Goal: Check status: Check status

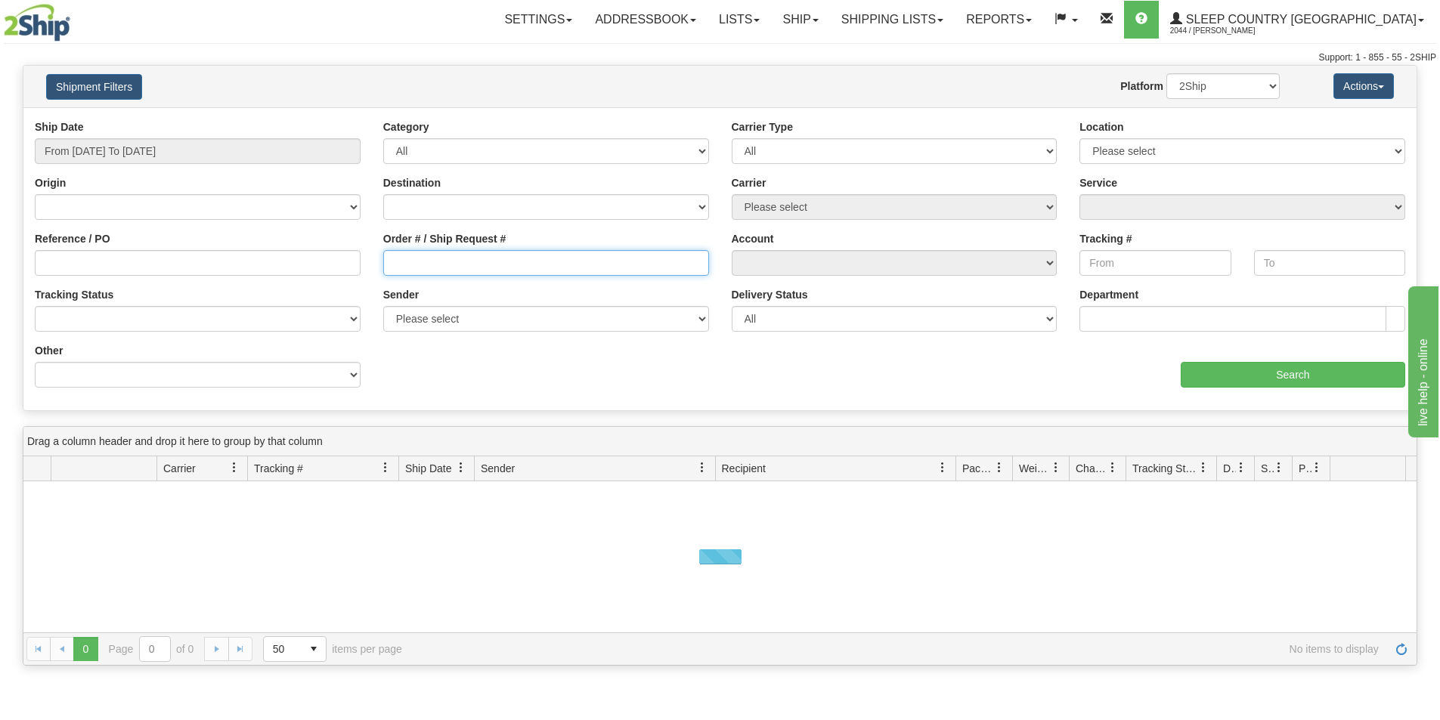
click at [496, 262] on input "Order # / Ship Request #" at bounding box center [546, 263] width 326 height 26
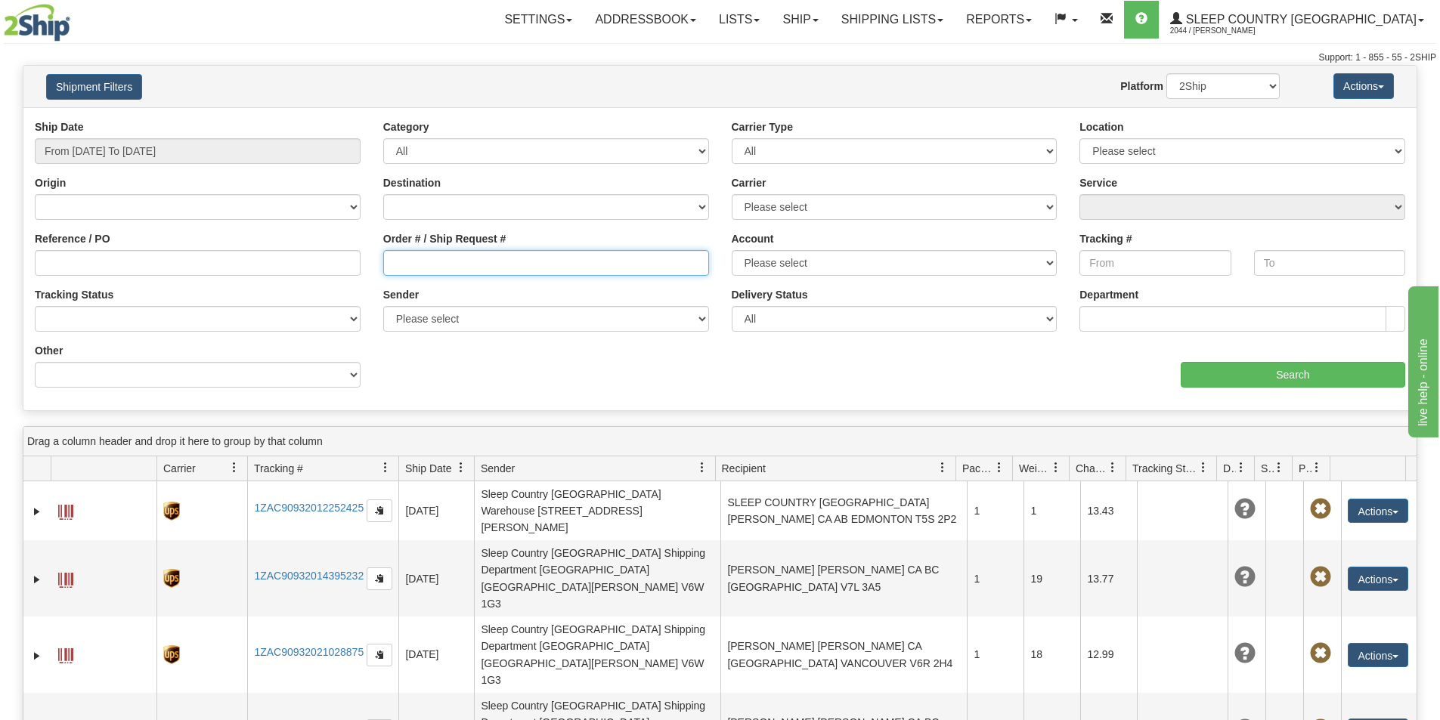
drag, startPoint x: 446, startPoint y: 267, endPoint x: 439, endPoint y: 261, distance: 9.1
click at [446, 266] on input "Order # / Ship Request #" at bounding box center [546, 263] width 326 height 26
paste input "5192772040"
drag, startPoint x: 583, startPoint y: 262, endPoint x: 214, endPoint y: 239, distance: 369.7
click at [214, 119] on div "Reference / PO Order # / Ship Request # 5192772040 Account Please select Canada…" at bounding box center [719, 119] width 1393 height 0
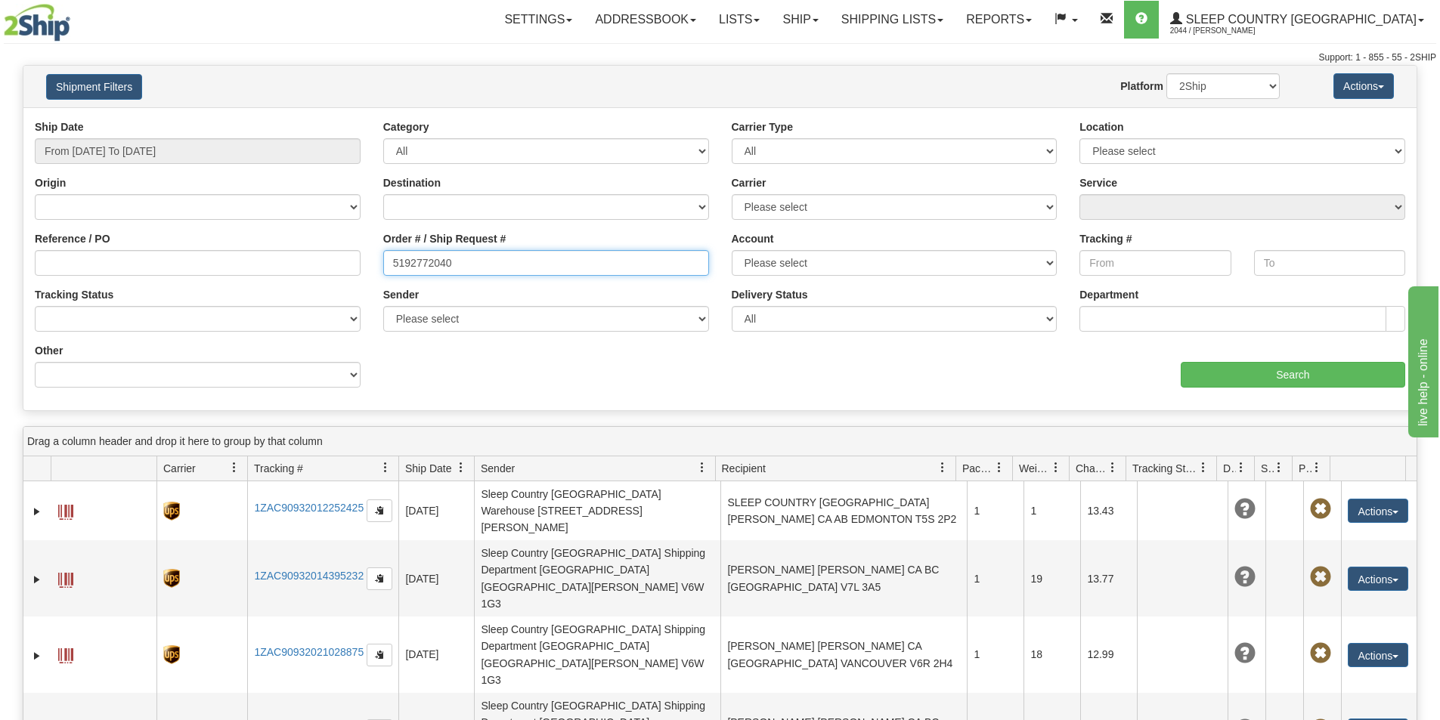
type input "5192772040"
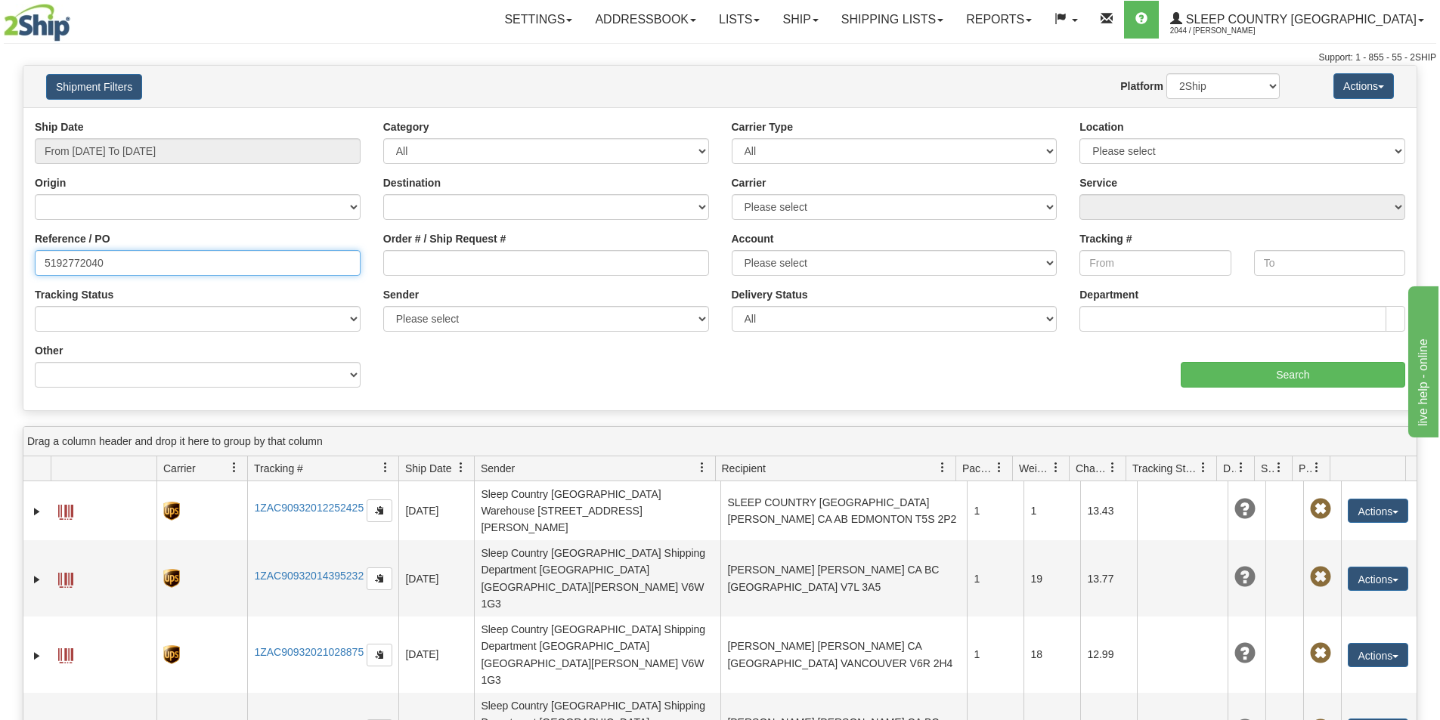
type input "5192772040"
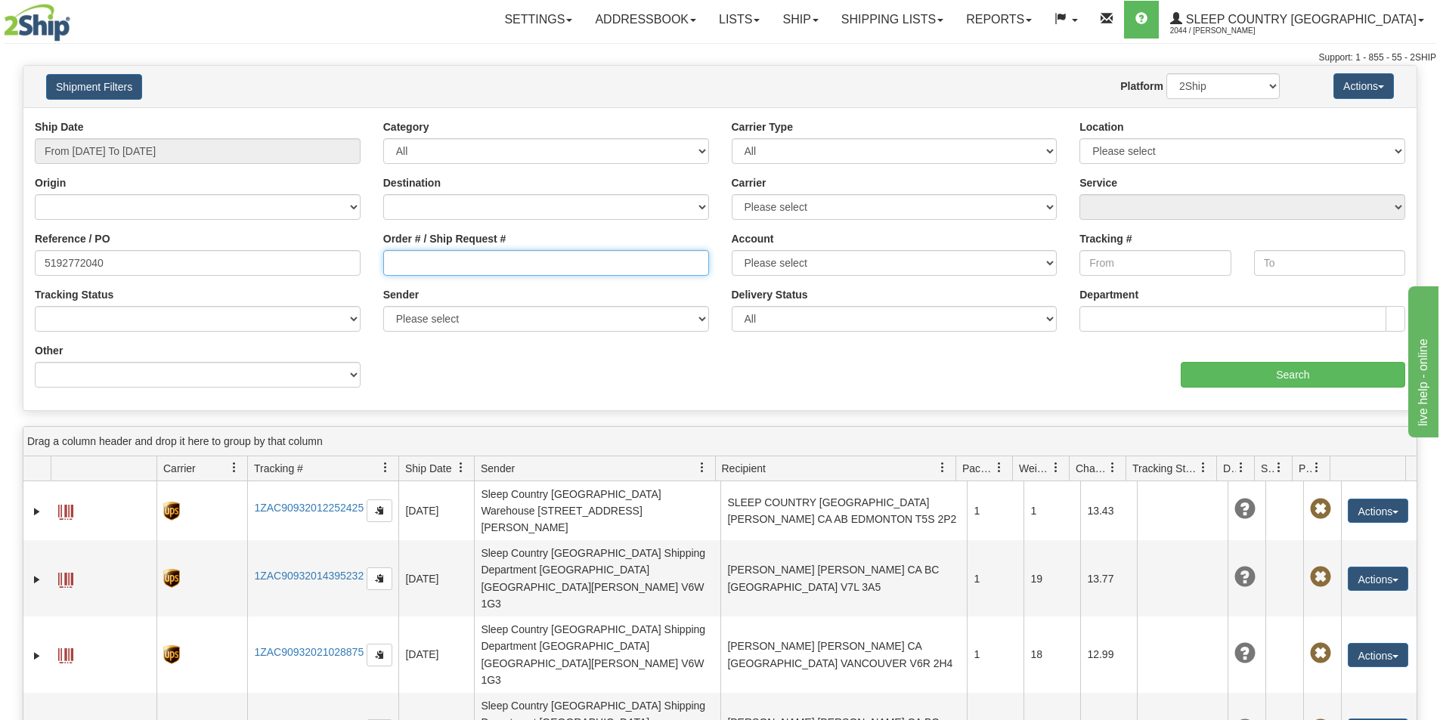
click at [428, 267] on input "Order # / Ship Request #" at bounding box center [546, 263] width 326 height 26
paste input "1059922"
type input "1059922"
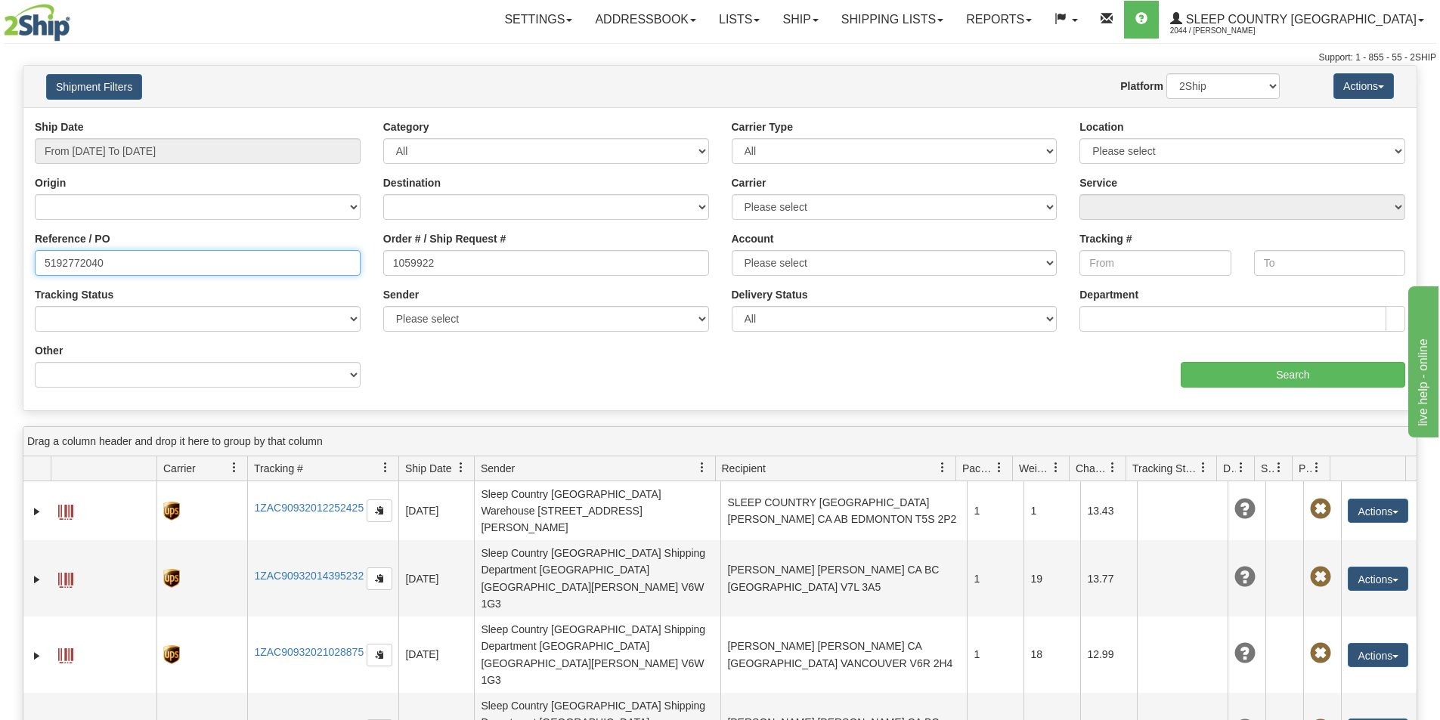
drag, startPoint x: 227, startPoint y: 261, endPoint x: -243, endPoint y: 226, distance: 470.8
click at [0, 226] on html "Upgrade Account Cancel Toggle navigation Settings New Senders" at bounding box center [720, 360] width 1440 height 720
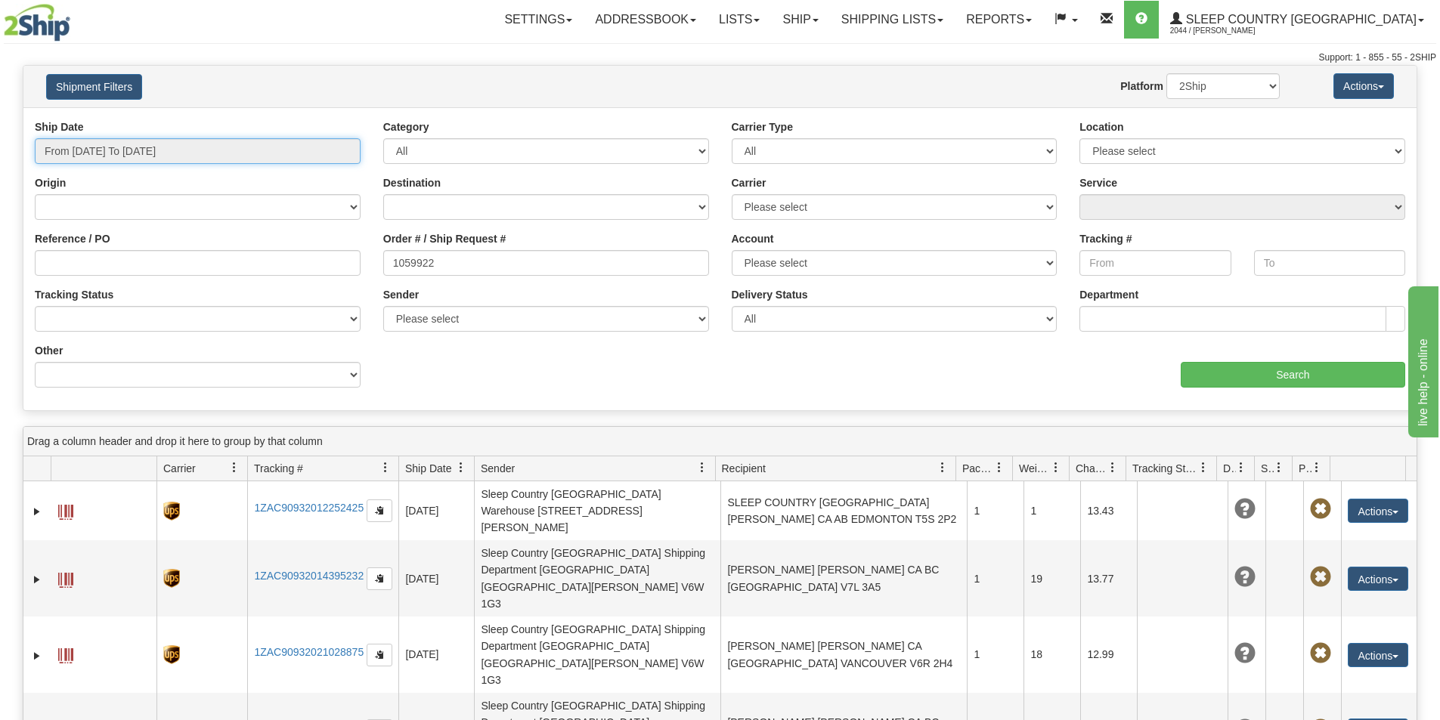
click at [209, 152] on input "From [DATE] To [DATE]" at bounding box center [198, 151] width 326 height 26
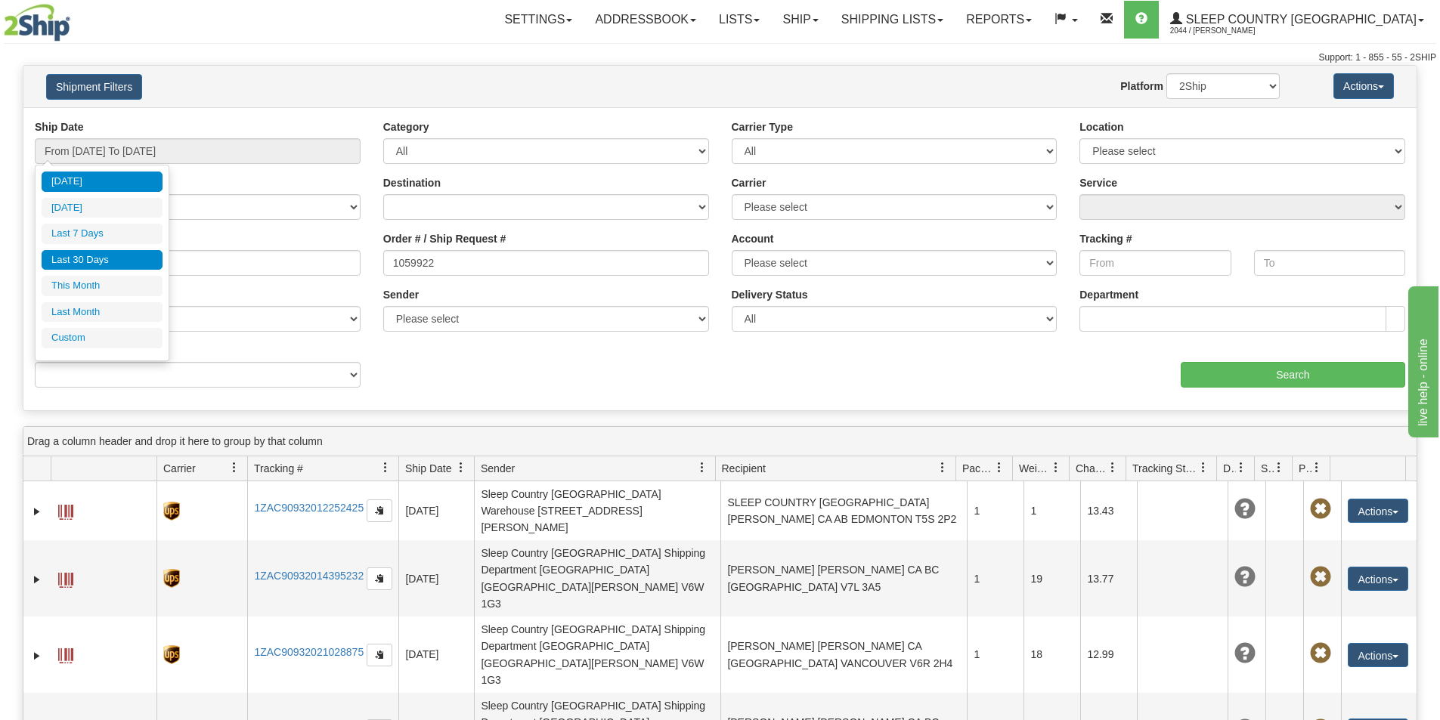
click at [107, 252] on li "Last 30 Days" at bounding box center [102, 260] width 121 height 20
type input "From [DATE] To [DATE]"
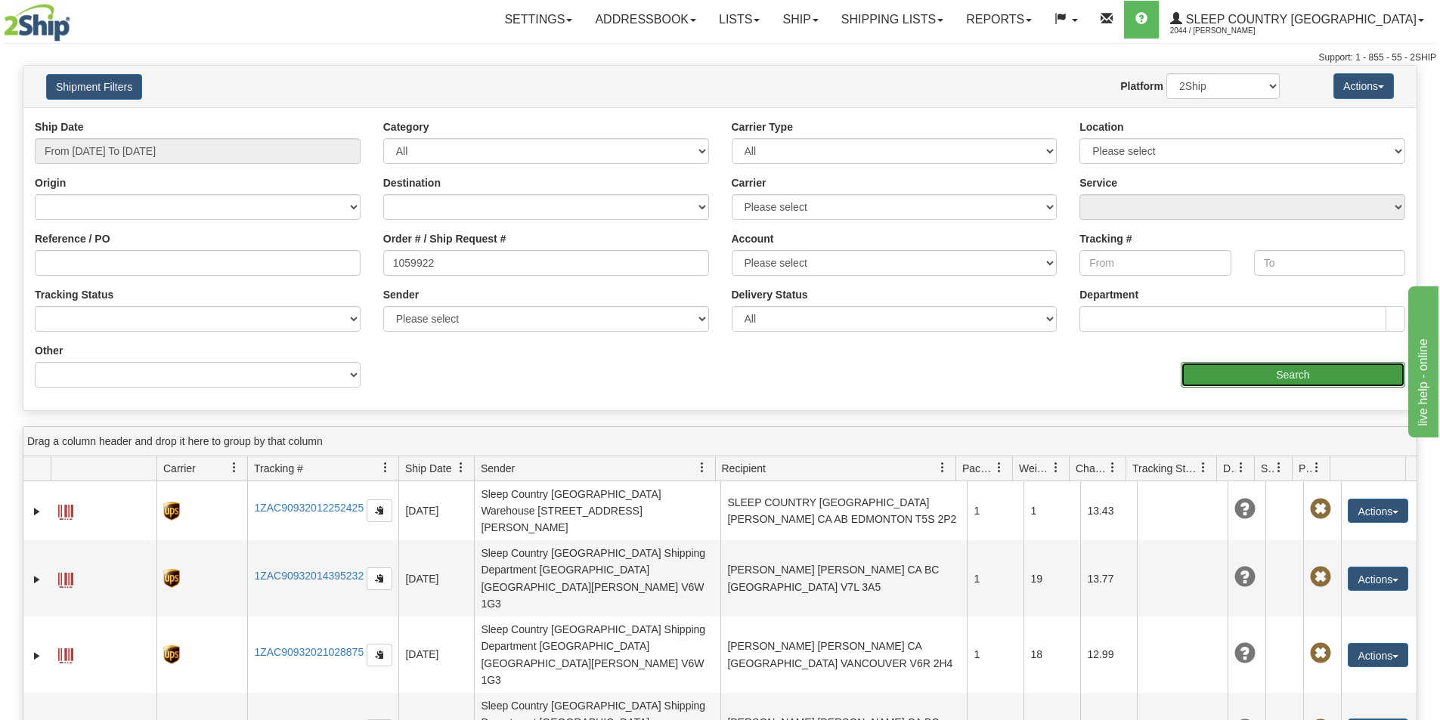
click at [1278, 367] on input "Search" at bounding box center [1293, 375] width 225 height 26
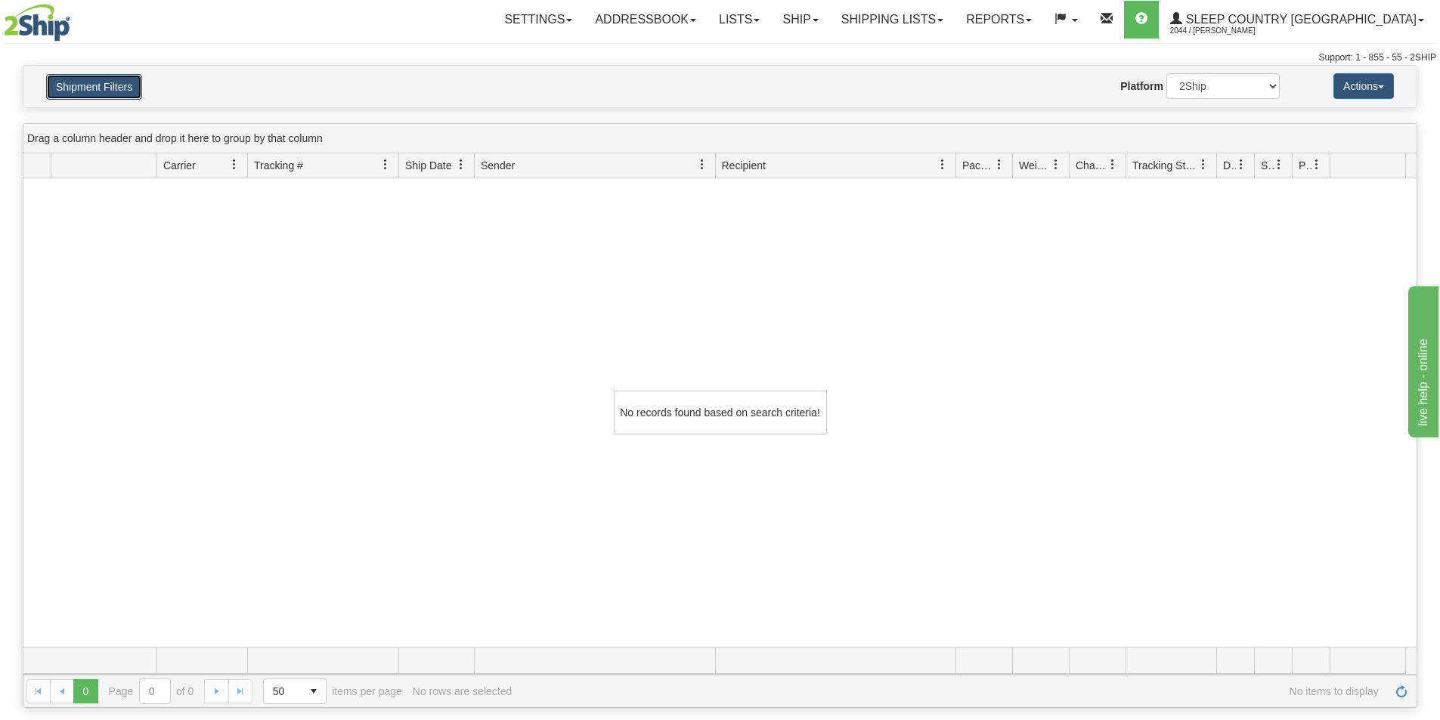
click at [83, 89] on button "Shipment Filters" at bounding box center [94, 87] width 96 height 26
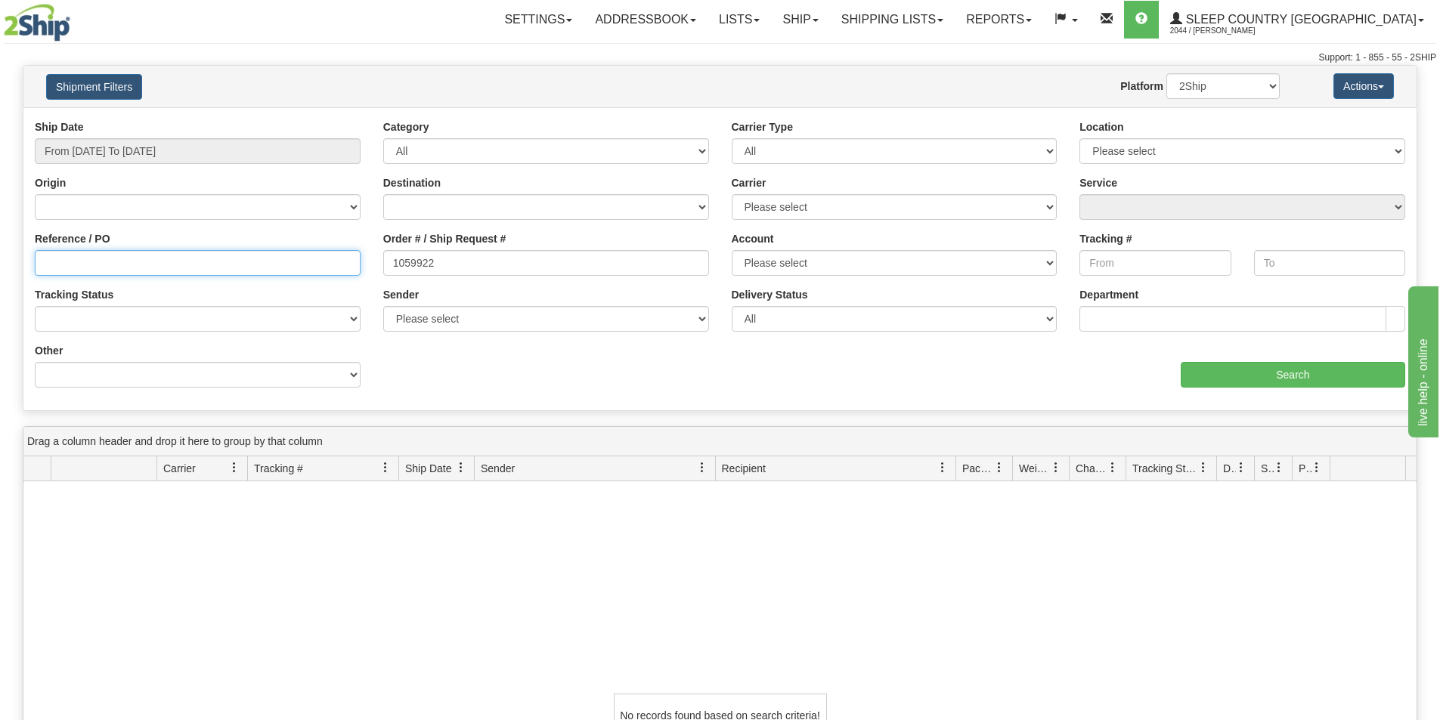
click at [75, 262] on input "Reference / PO" at bounding box center [198, 263] width 326 height 26
paste input "1059922"
type input "1059922"
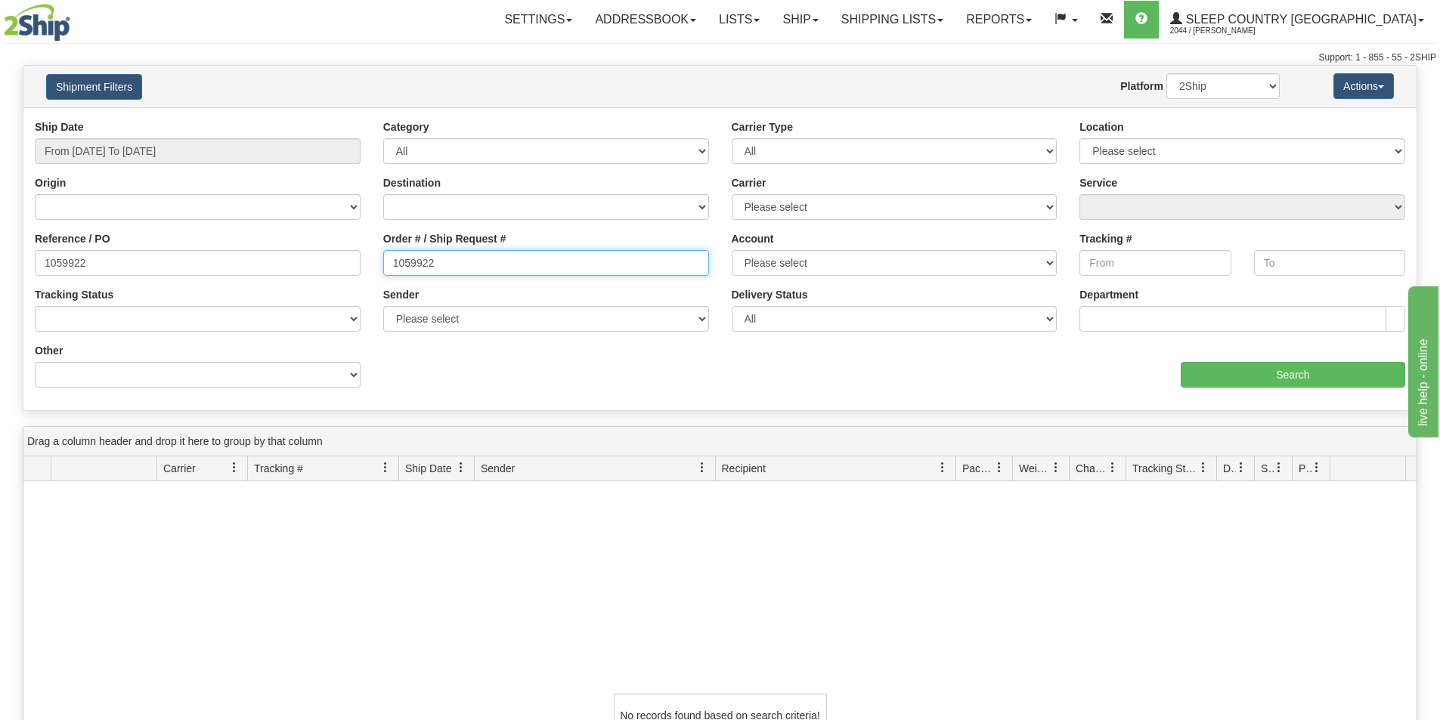
drag, startPoint x: 400, startPoint y: 262, endPoint x: 163, endPoint y: 245, distance: 237.2
click at [164, 119] on div "Reference / PO 1059922 Order # / Ship Request # 1059922 Account Please select C…" at bounding box center [719, 119] width 1393 height 0
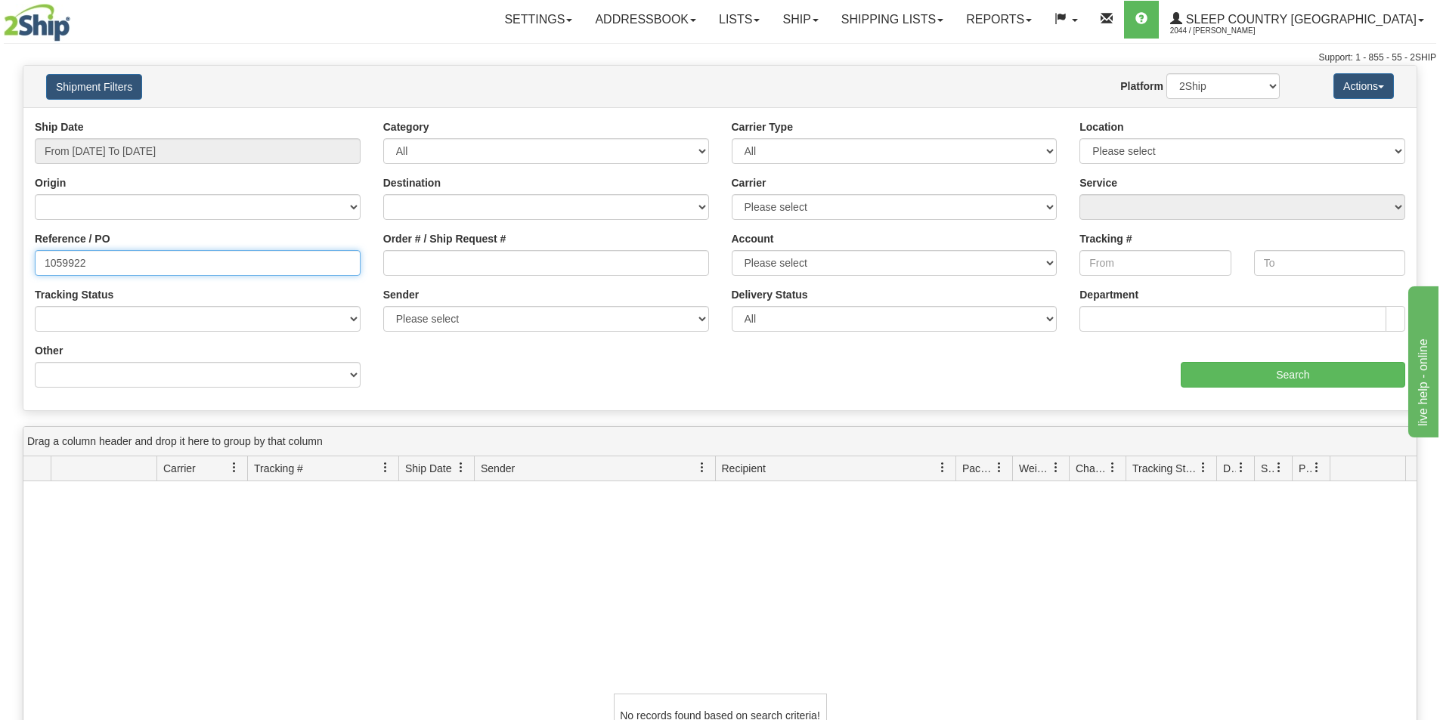
click at [168, 274] on input "1059922" at bounding box center [198, 263] width 326 height 26
click at [85, 262] on input "1059922" at bounding box center [198, 263] width 326 height 26
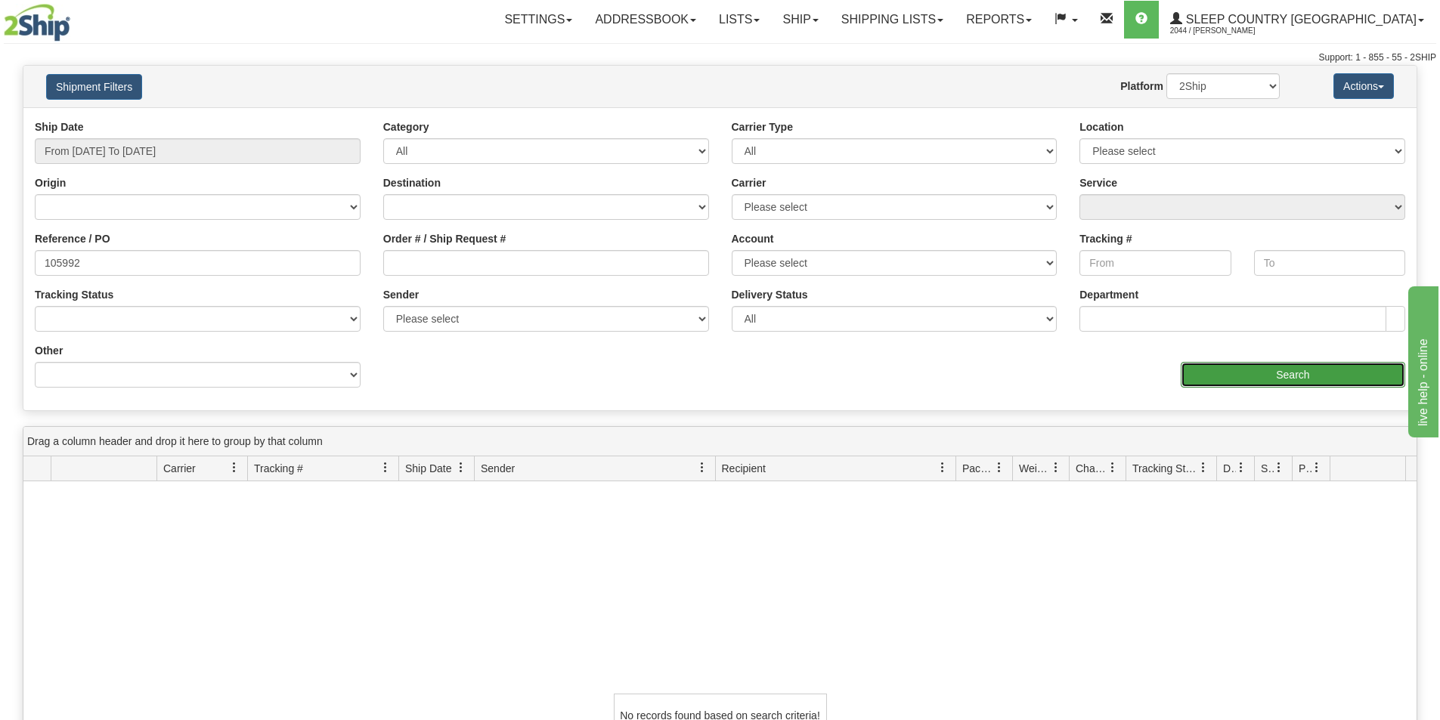
click at [1300, 375] on input "Search" at bounding box center [1293, 375] width 225 height 26
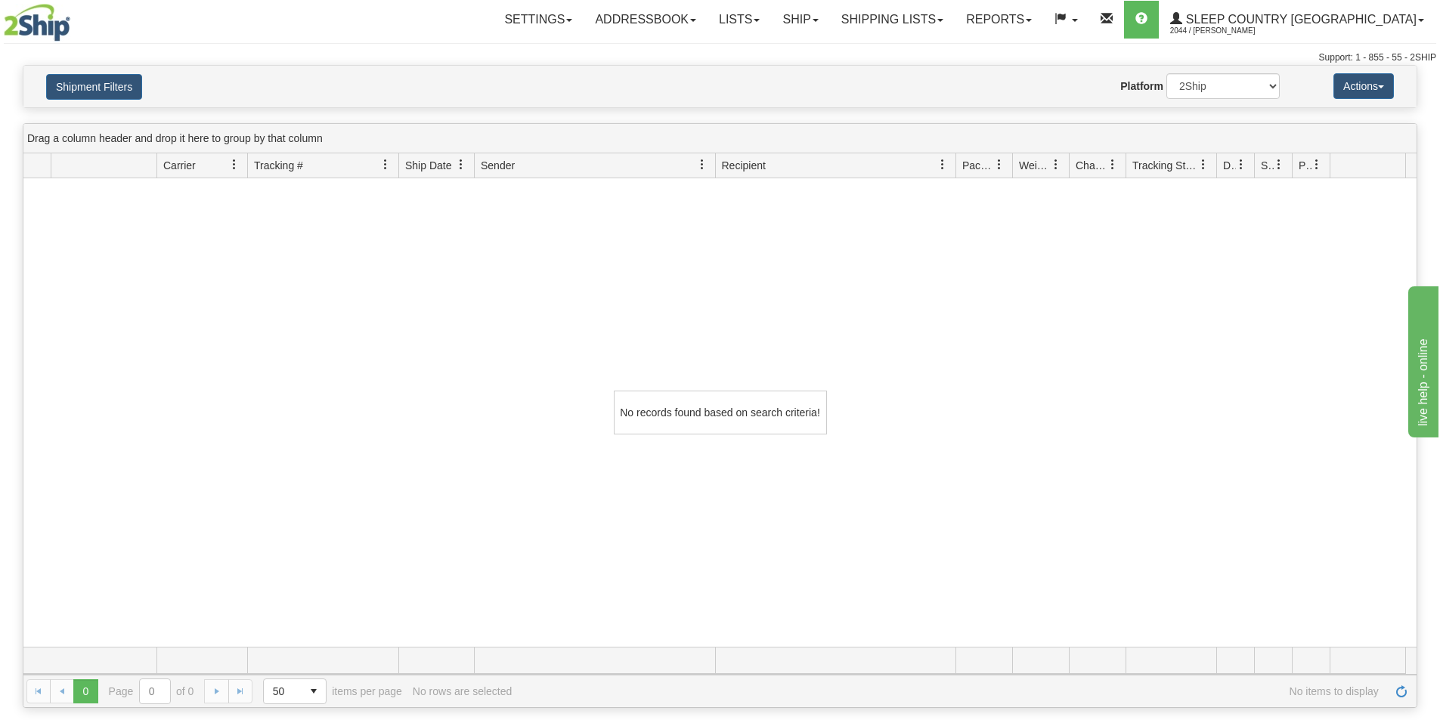
click at [206, 315] on div "No records found based on search criteria!" at bounding box center [719, 412] width 1393 height 469
drag, startPoint x: 90, startPoint y: 76, endPoint x: 88, endPoint y: 102, distance: 26.5
click at [88, 76] on button "Shipment Filters" at bounding box center [94, 87] width 96 height 26
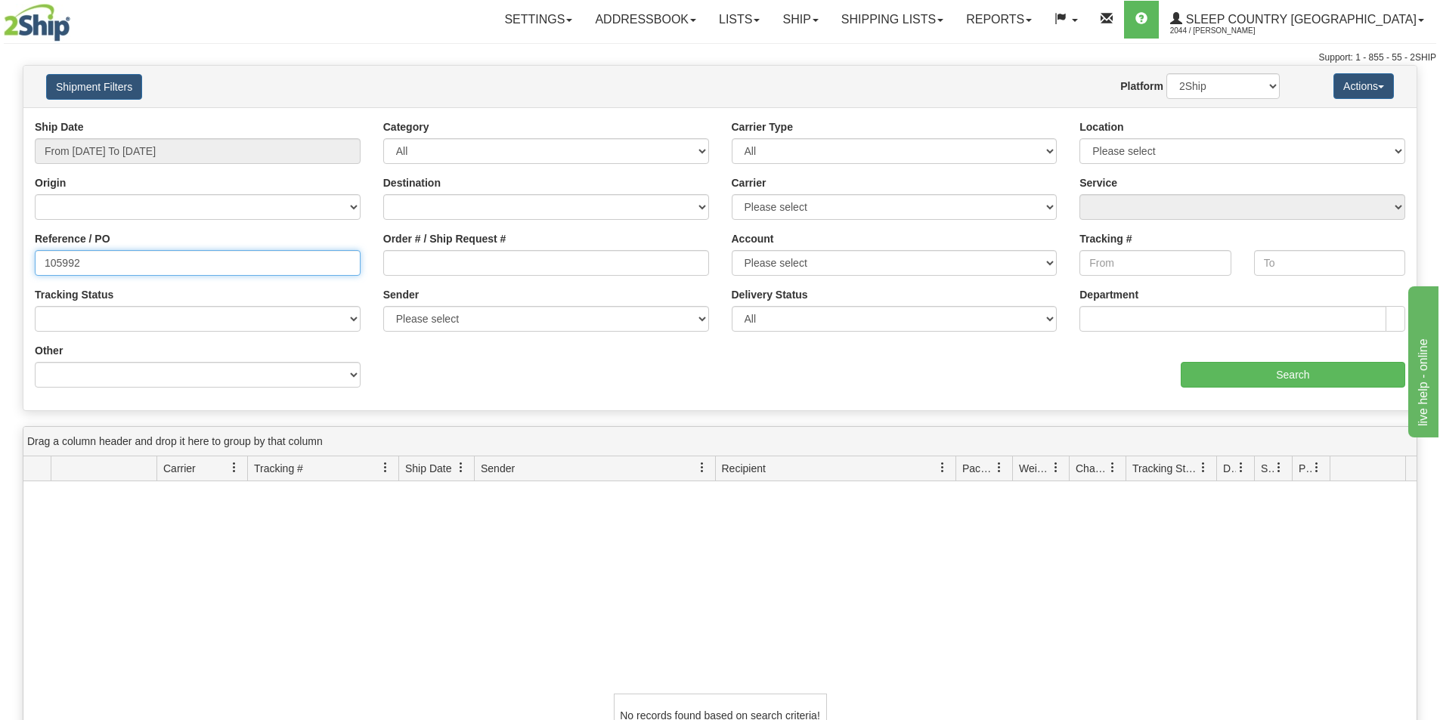
click at [40, 257] on input "105992" at bounding box center [198, 263] width 326 height 26
click at [128, 267] on input "105992" at bounding box center [198, 263] width 326 height 26
type input "105992"
click at [178, 157] on input "From [DATE] To [DATE]" at bounding box center [198, 151] width 326 height 26
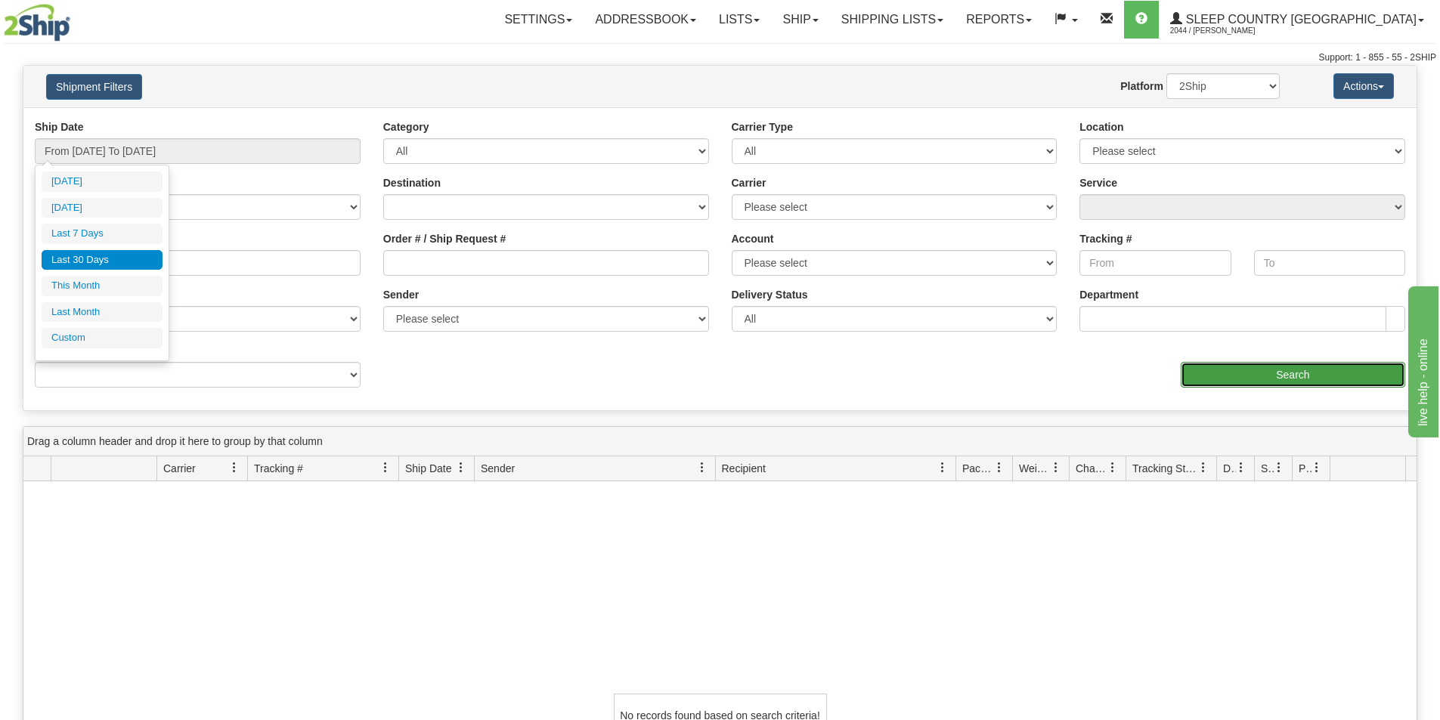
click at [1260, 368] on input "Search" at bounding box center [1293, 375] width 225 height 26
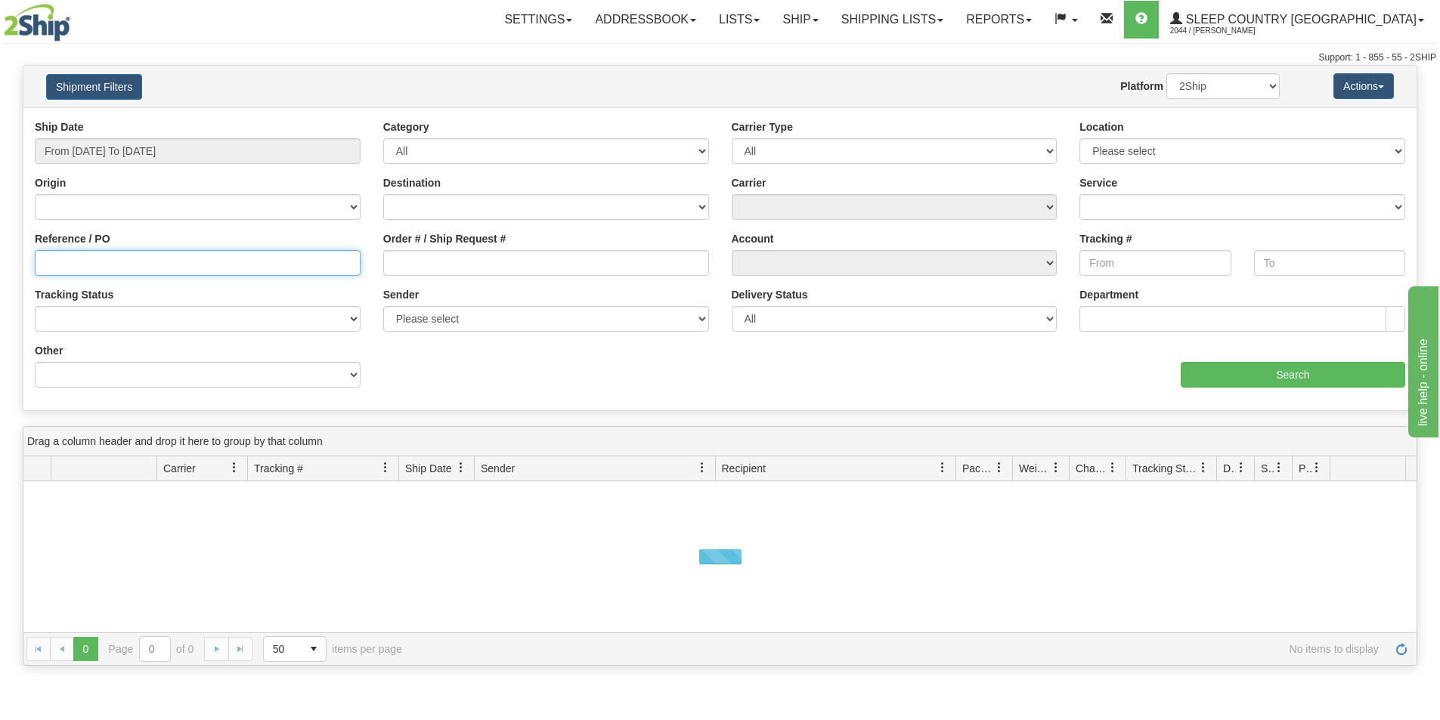
drag, startPoint x: 44, startPoint y: 271, endPoint x: 54, endPoint y: 265, distance: 12.6
click at [44, 271] on input "Reference / PO" at bounding box center [198, 263] width 326 height 26
paste input "1059922"
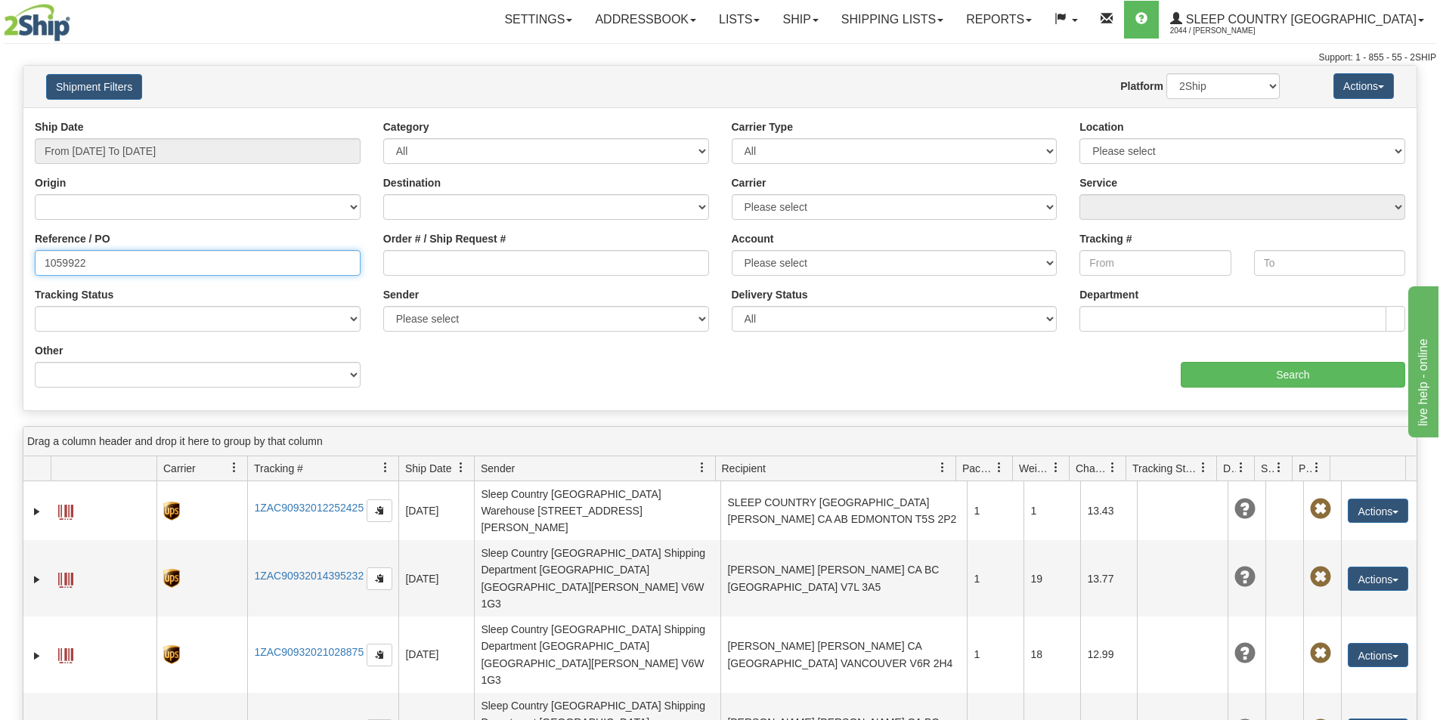
type input "1059922"
click at [133, 144] on input "From [DATE] To [DATE]" at bounding box center [198, 151] width 326 height 26
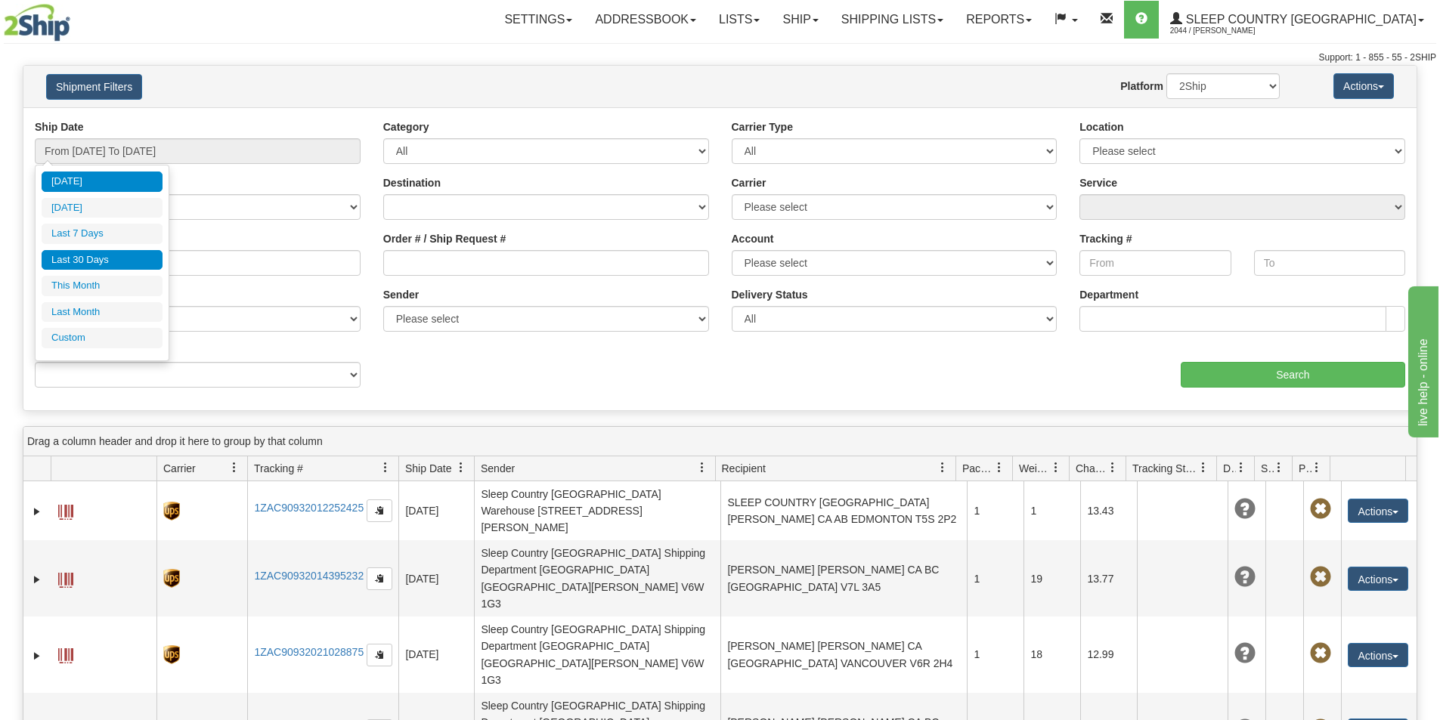
click at [109, 255] on li "Last 30 Days" at bounding box center [102, 260] width 121 height 20
type input "From [DATE] To [DATE]"
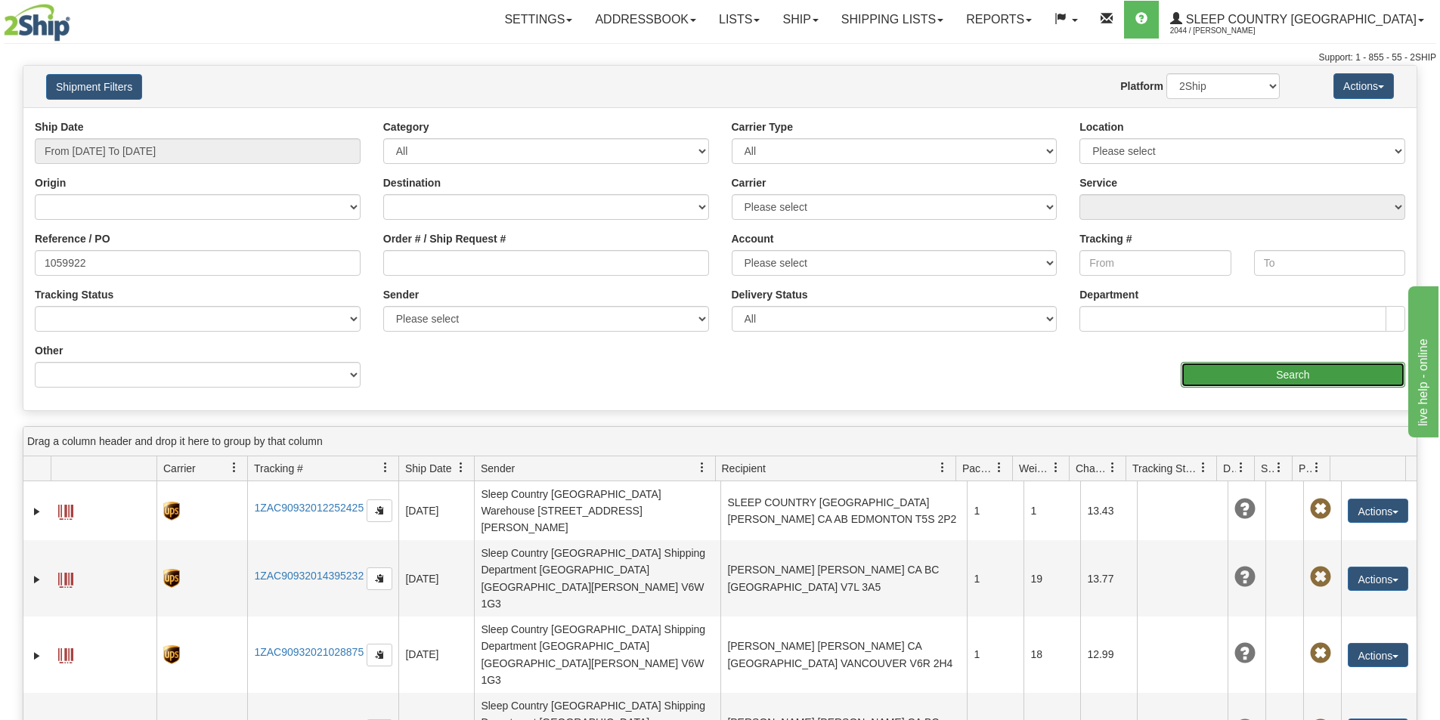
click at [1275, 377] on input "Search" at bounding box center [1293, 375] width 225 height 26
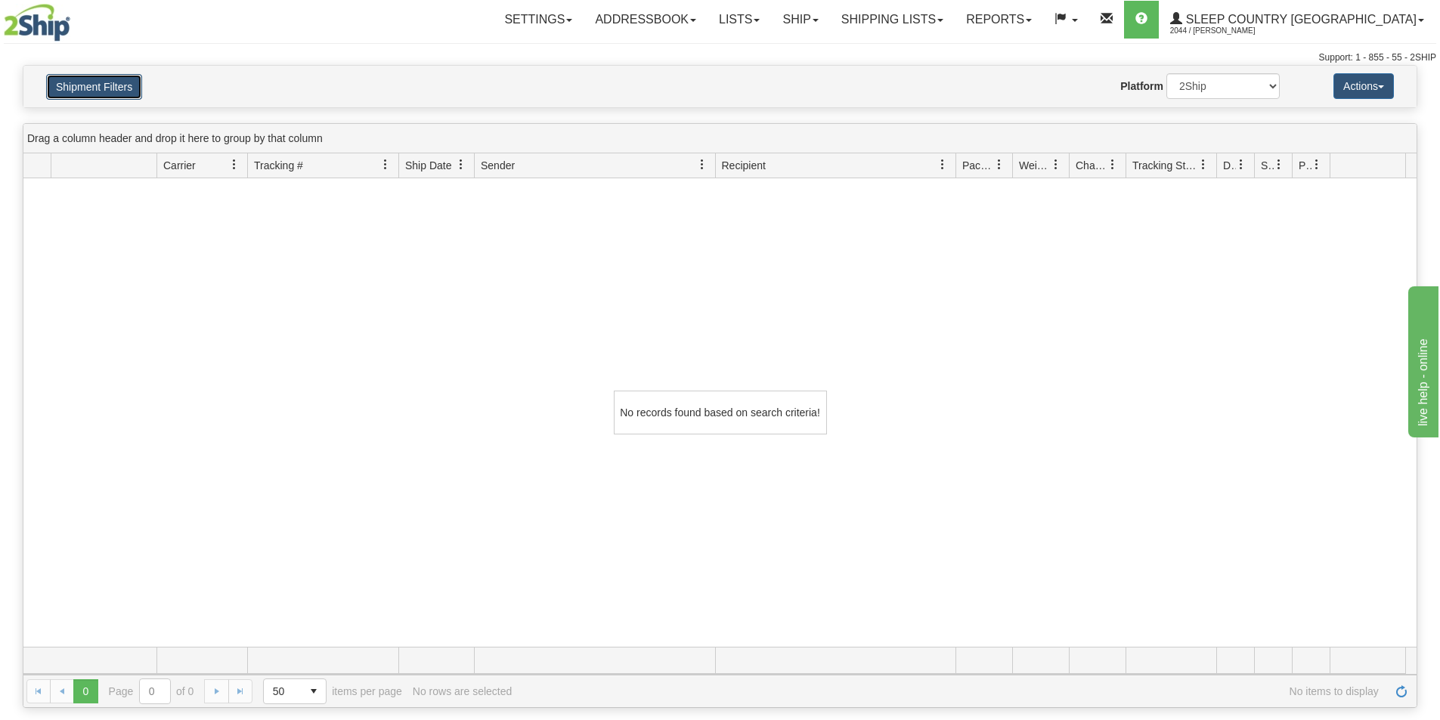
drag, startPoint x: 68, startPoint y: 82, endPoint x: 187, endPoint y: 185, distance: 157.5
click at [68, 82] on button "Shipment Filters" at bounding box center [94, 87] width 96 height 26
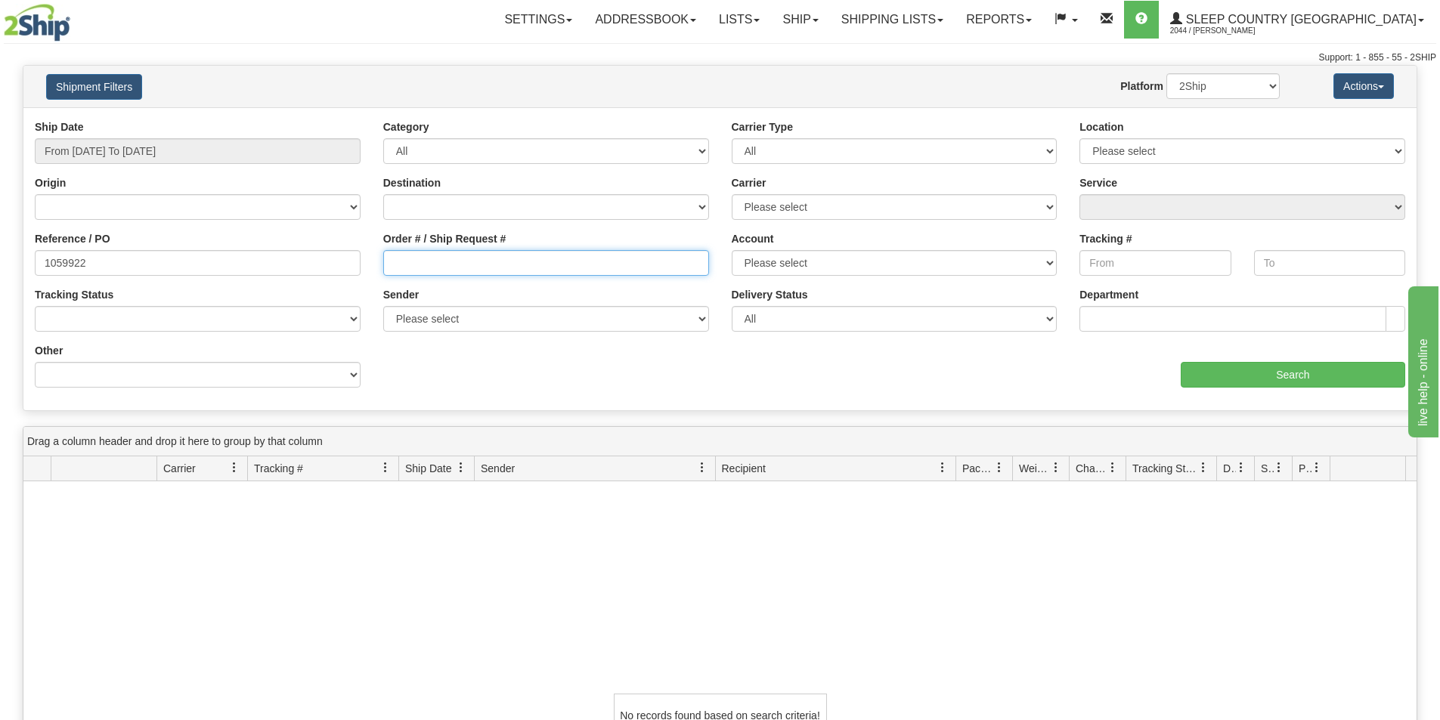
click at [404, 269] on input "Order # / Ship Request #" at bounding box center [546, 263] width 326 height 26
click at [394, 258] on input "Order # / Ship Request #" at bounding box center [546, 263] width 326 height 26
paste input "1059922"
click at [391, 261] on input "1059922" at bounding box center [546, 263] width 326 height 26
type input "1059922"
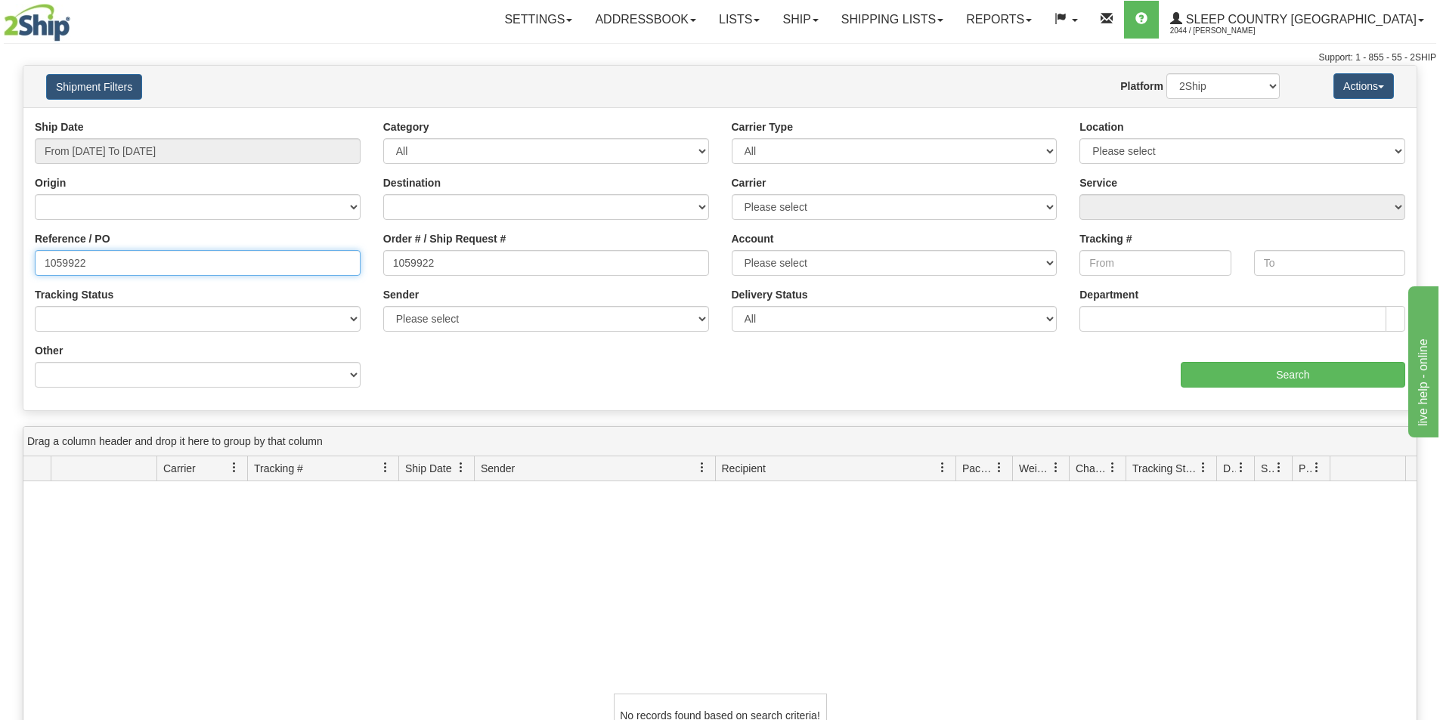
drag, startPoint x: 90, startPoint y: 258, endPoint x: -17, endPoint y: 267, distance: 107.0
click at [0, 267] on html "Upgrade Account Cancel Toggle navigation Settings New Senders" at bounding box center [720, 360] width 1440 height 720
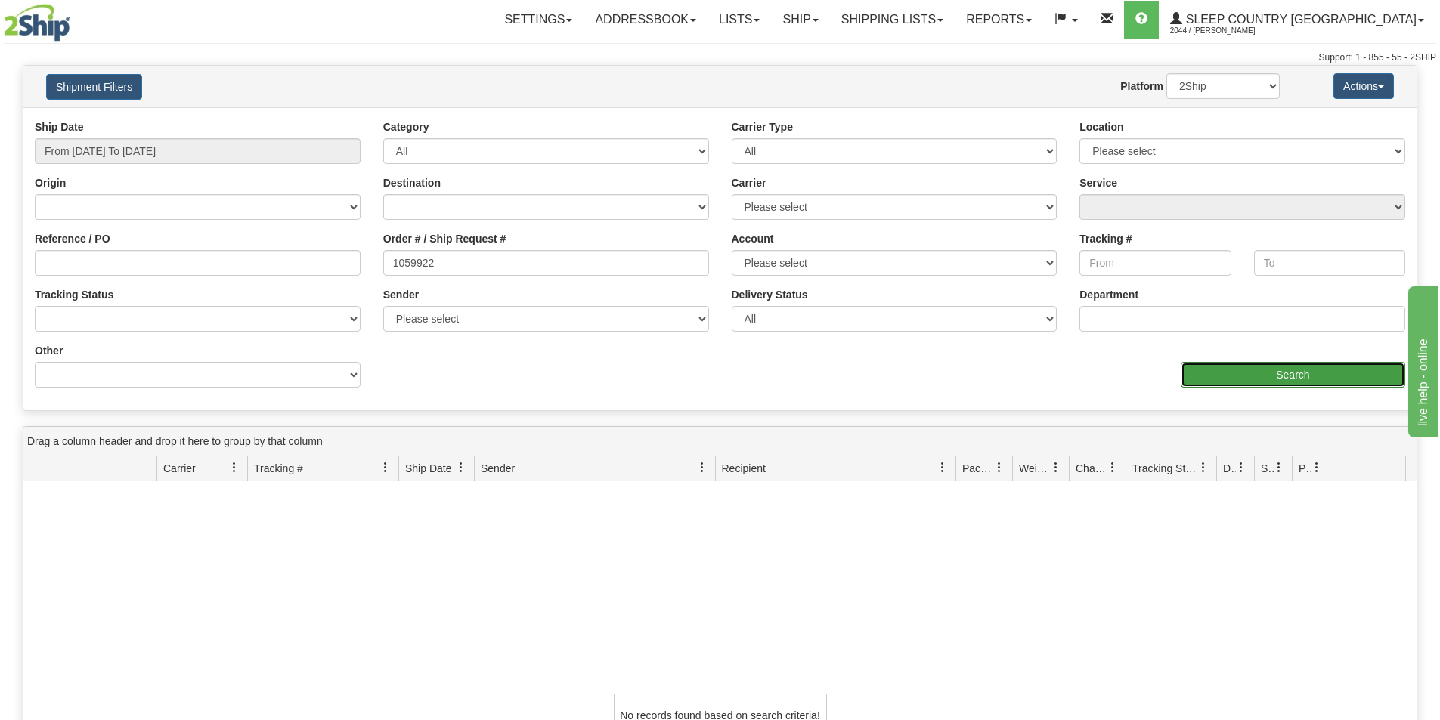
click at [1272, 372] on input "Search" at bounding box center [1293, 375] width 225 height 26
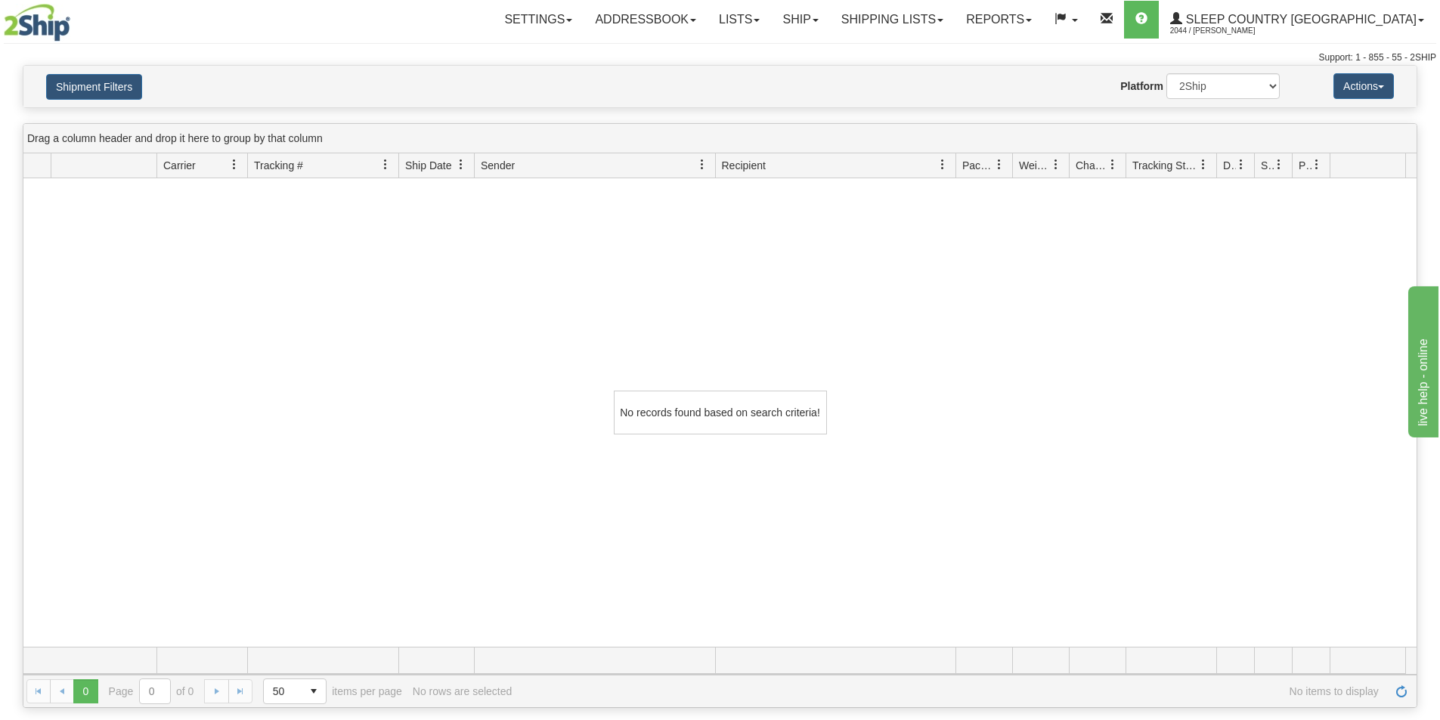
click at [433, 353] on div "No records found based on search criteria!" at bounding box center [719, 412] width 1393 height 469
click at [951, 20] on link "Shipping lists" at bounding box center [892, 20] width 125 height 38
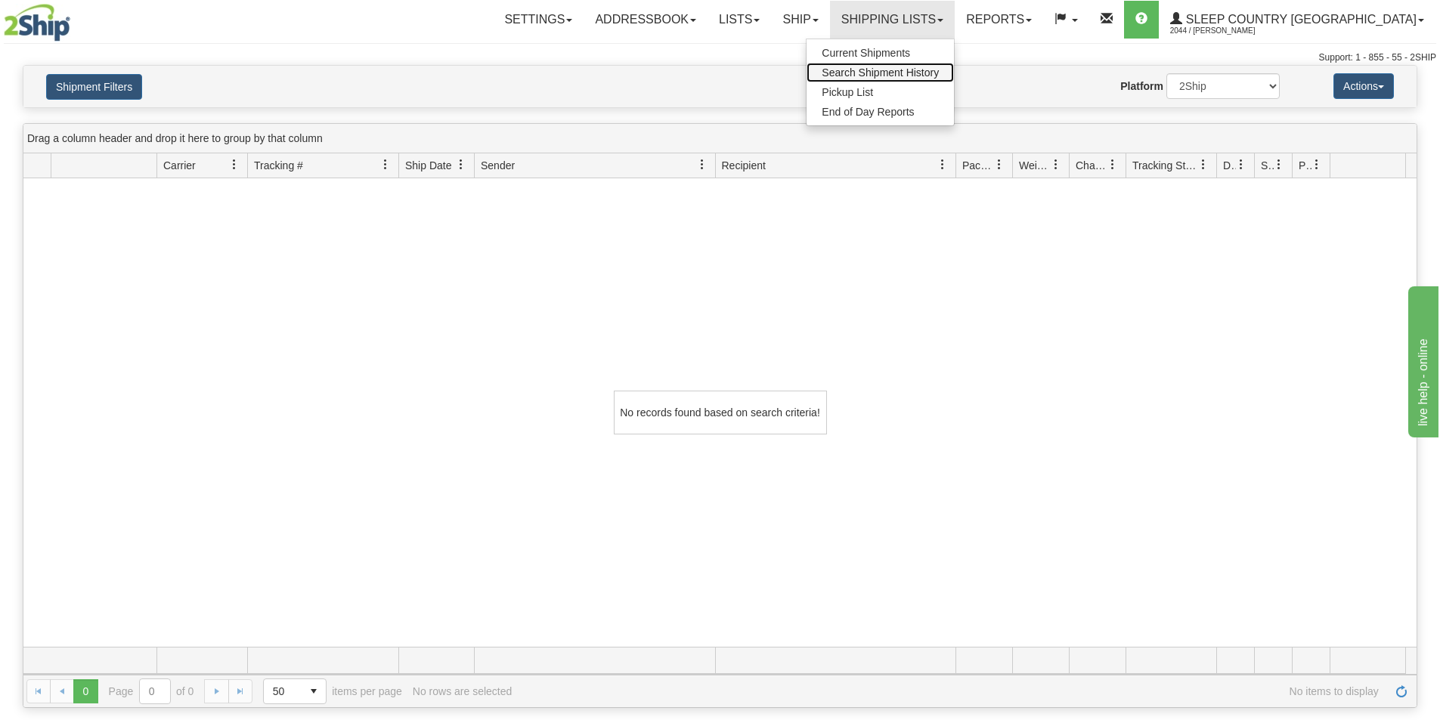
click at [939, 76] on span "Search Shipment History" at bounding box center [880, 73] width 117 height 12
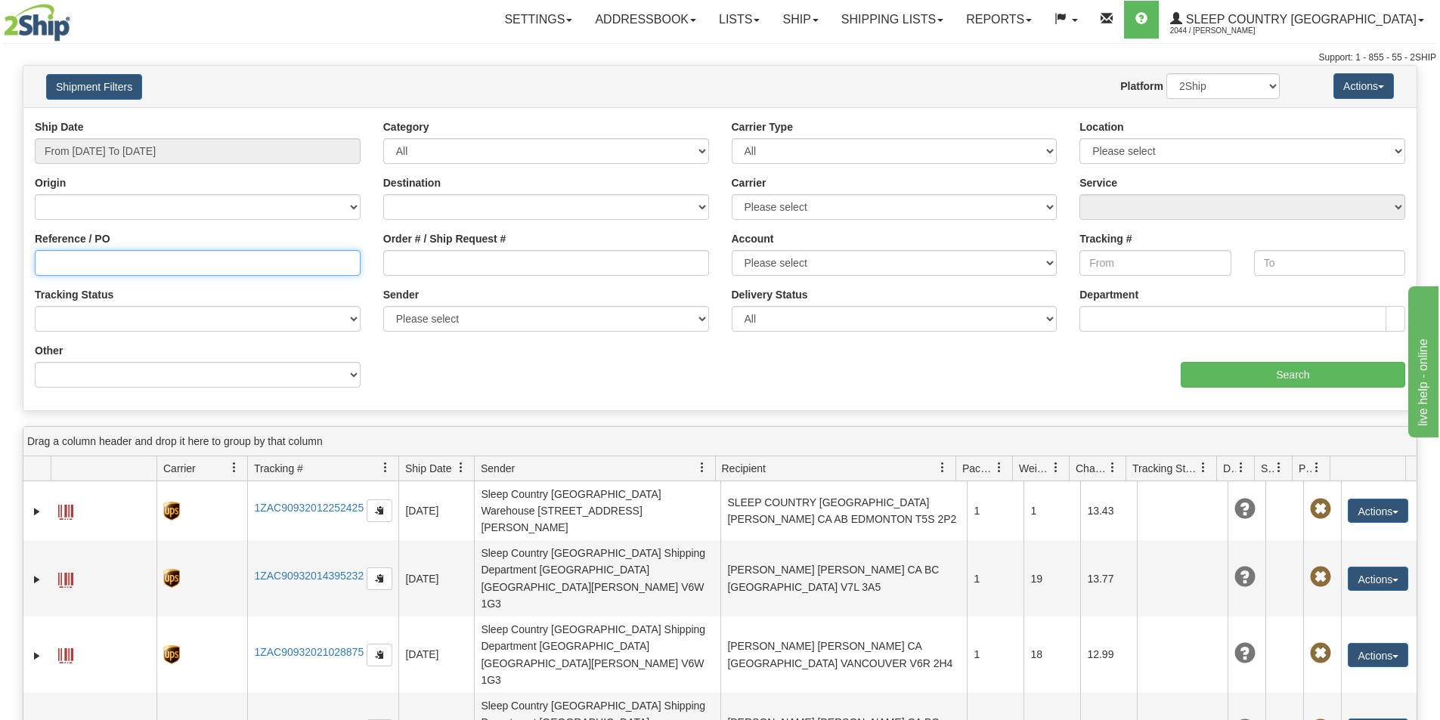
click at [253, 270] on input "Reference / PO" at bounding box center [198, 263] width 326 height 26
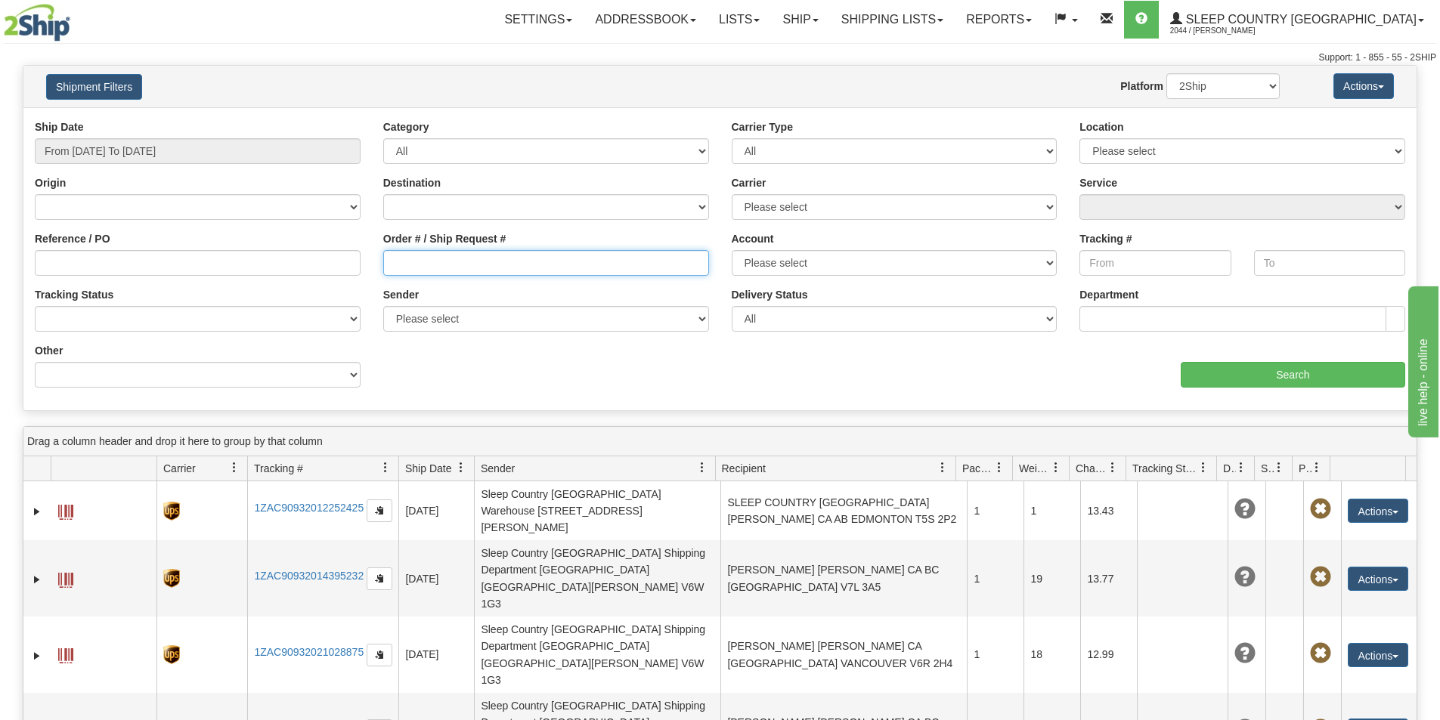
click at [458, 275] on input "Order # / Ship Request #" at bounding box center [546, 263] width 326 height 26
